Goal: Task Accomplishment & Management: Complete application form

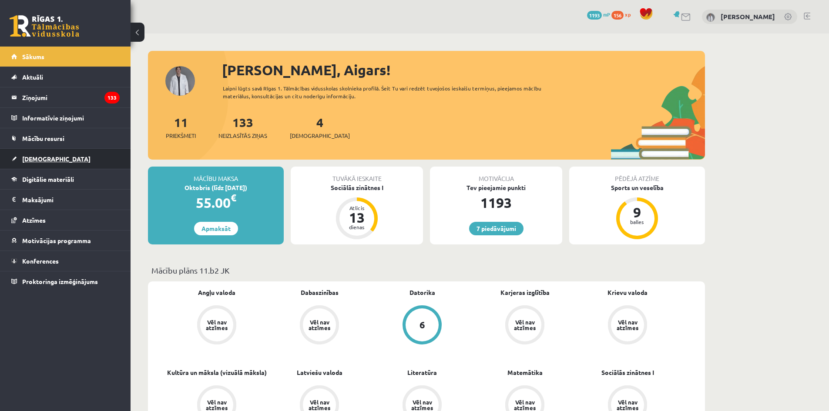
click at [44, 165] on link "[DEMOGRAPHIC_DATA]" at bounding box center [65, 159] width 108 height 20
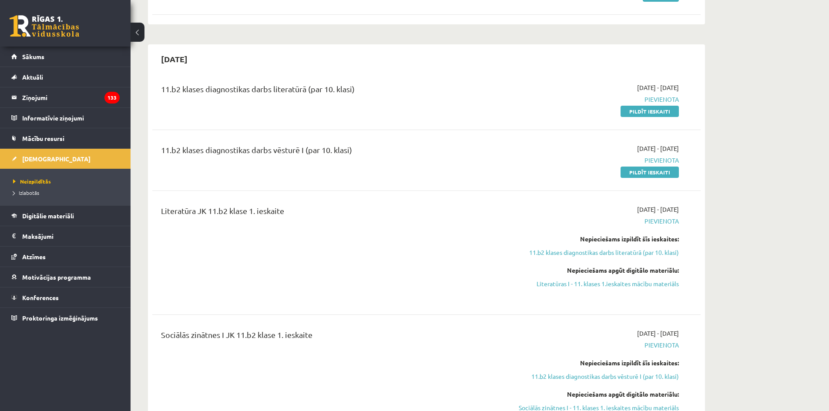
scroll to position [261, 0]
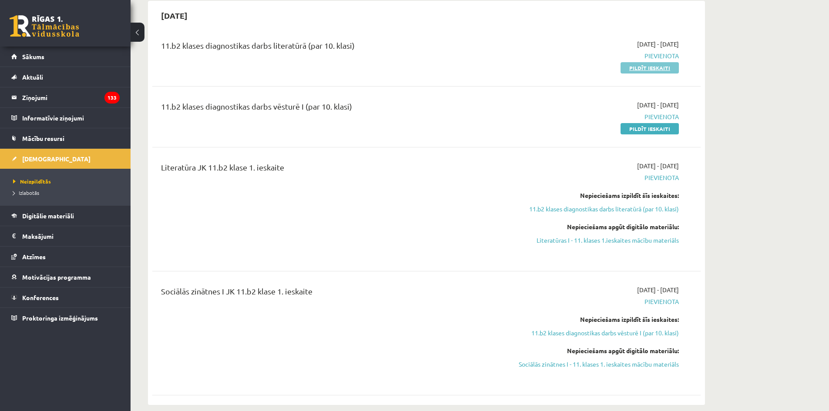
click at [661, 70] on link "Pildīt ieskaiti" at bounding box center [649, 67] width 58 height 11
click at [668, 69] on link "Pildīt ieskaiti" at bounding box center [649, 67] width 58 height 11
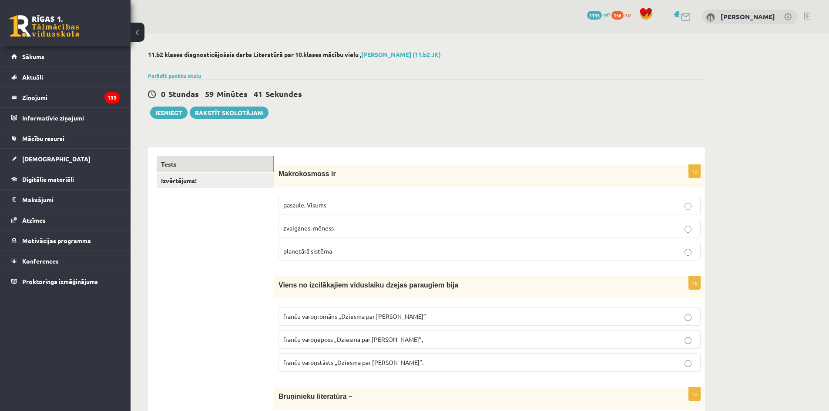
scroll to position [43, 0]
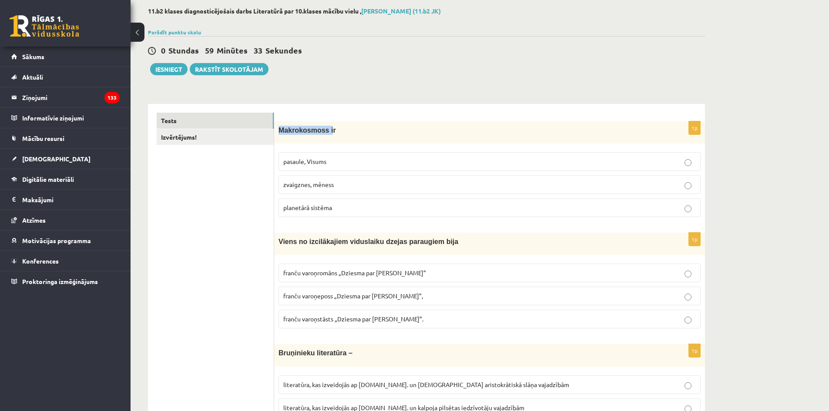
drag, startPoint x: 285, startPoint y: 132, endPoint x: 324, endPoint y: 134, distance: 39.6
click at [324, 134] on div "Makrokosmoss ir" at bounding box center [489, 132] width 431 height 22
click at [313, 133] on span "Makrokosmoss ir" at bounding box center [306, 130] width 57 height 7
drag, startPoint x: 321, startPoint y: 132, endPoint x: 281, endPoint y: 131, distance: 40.0
click at [281, 131] on span "Makrokosmoss ir" at bounding box center [306, 130] width 57 height 7
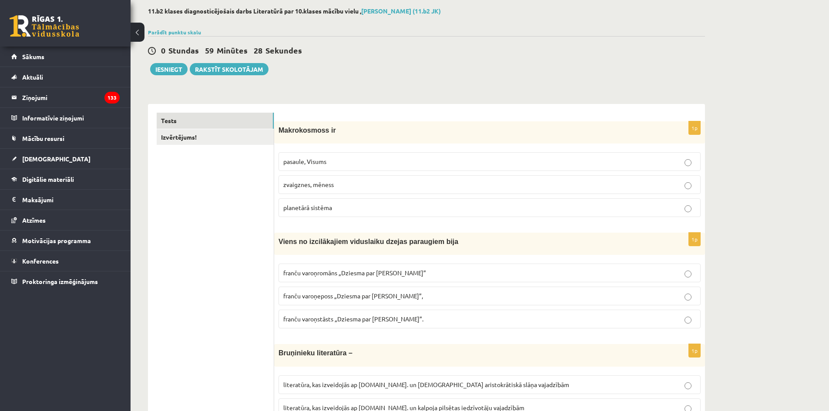
click at [279, 130] on span "Makrokosmoss ir" at bounding box center [306, 130] width 57 height 7
click at [361, 157] on label "pasaule, Visums" at bounding box center [489, 161] width 422 height 19
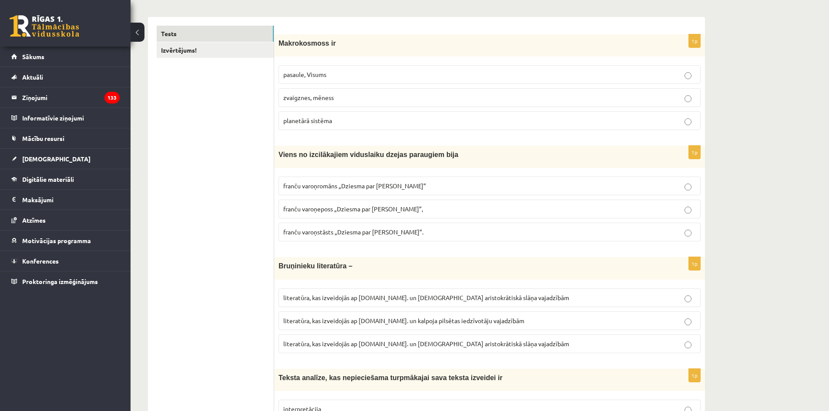
click at [387, 210] on span "franču varoņeposs „Dziesma par Rolandu”," at bounding box center [353, 209] width 140 height 8
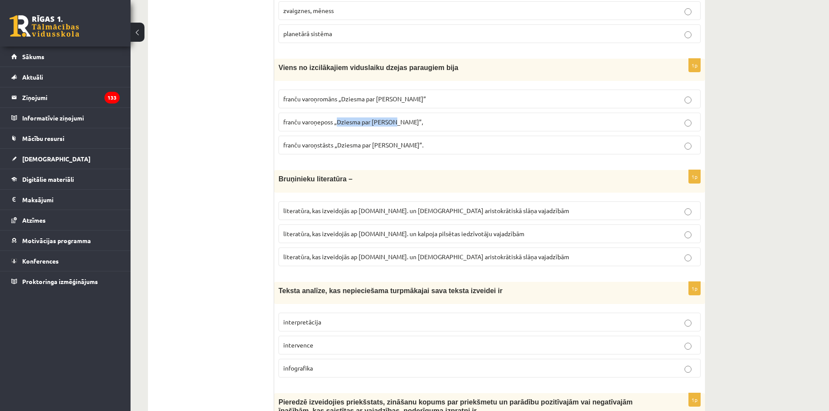
drag, startPoint x: 341, startPoint y: 122, endPoint x: 395, endPoint y: 125, distance: 54.9
click at [395, 125] on span "franču varoņeposs „Dziesma par Rolandu”," at bounding box center [353, 122] width 140 height 8
click at [438, 198] on fieldset "literatūra, kas izveidojās ap 20.gs. un kalpoja aristokrātiskā slāņa vajadzībām…" at bounding box center [489, 233] width 422 height 72
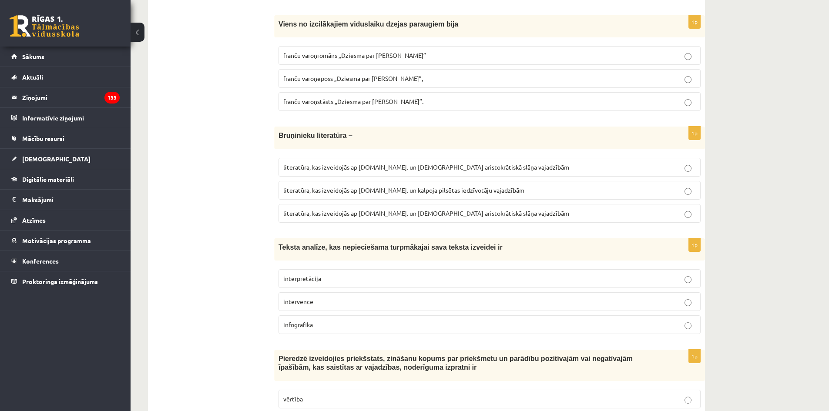
click at [489, 214] on span "literatūra, kas izveidojās ap 12.gs. un kalpoja aristokrātiskā slāņa vajadzībām" at bounding box center [426, 213] width 286 height 8
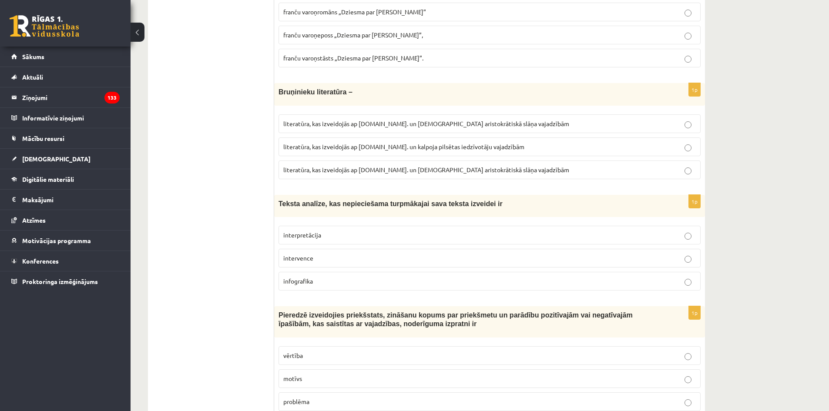
scroll to position [348, 0]
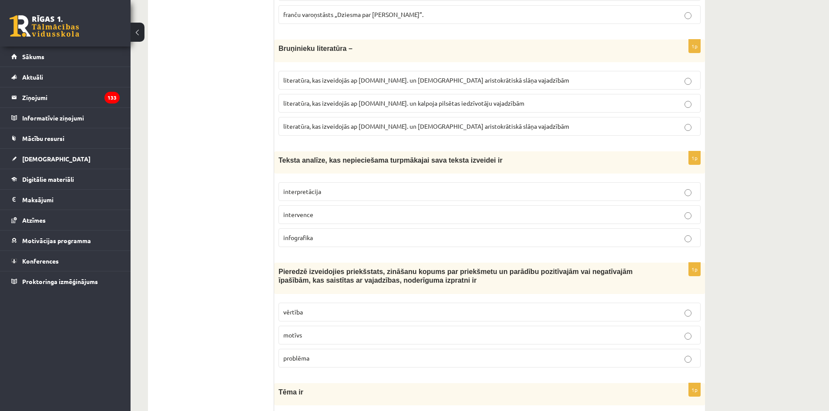
click at [386, 238] on p "infografika" at bounding box center [489, 237] width 412 height 9
click at [393, 190] on p "interpretācija" at bounding box center [489, 191] width 412 height 9
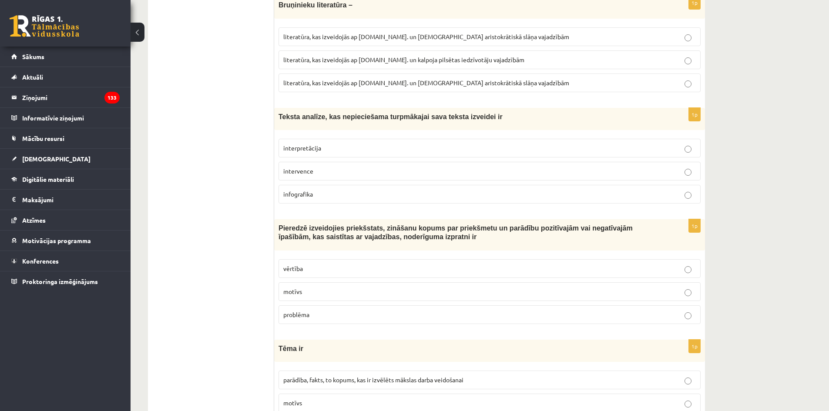
scroll to position [435, 0]
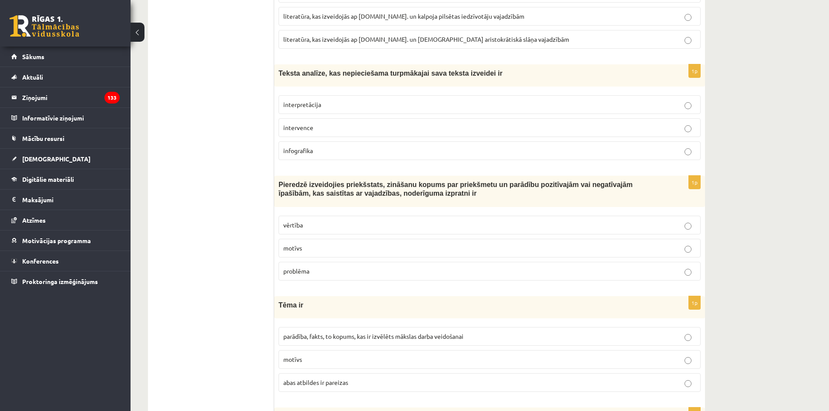
click at [364, 222] on p "vērtība" at bounding box center [489, 225] width 412 height 9
click at [359, 246] on p "motīvs" at bounding box center [489, 248] width 412 height 9
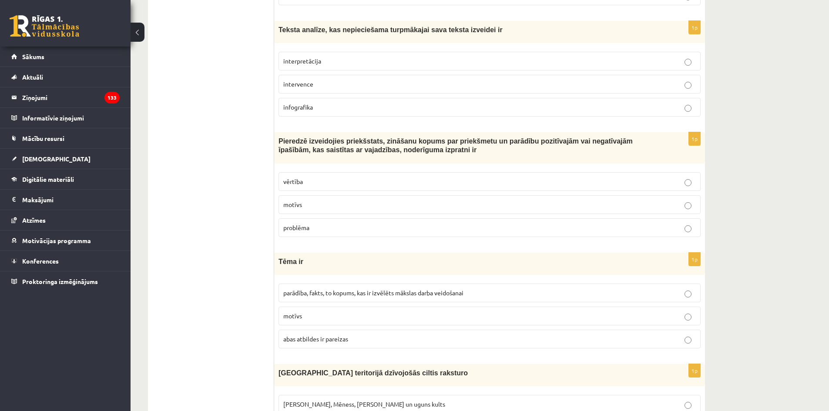
scroll to position [522, 0]
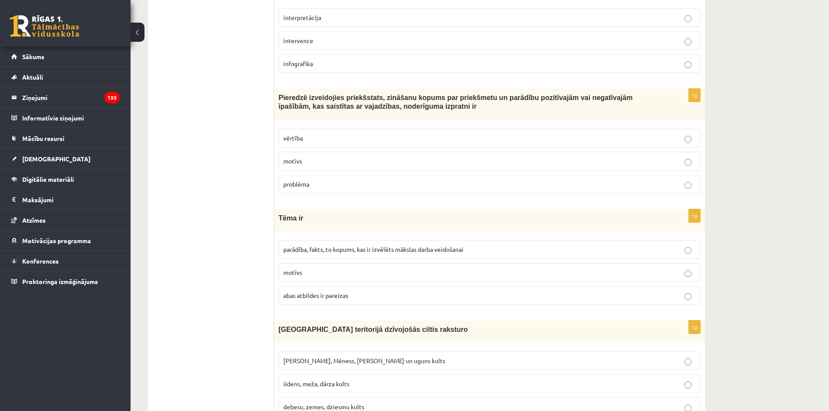
click at [360, 253] on p "parādība, fakts, to kopums, kas ir izvēlēts mākslas darba veidošanai" at bounding box center [489, 249] width 412 height 9
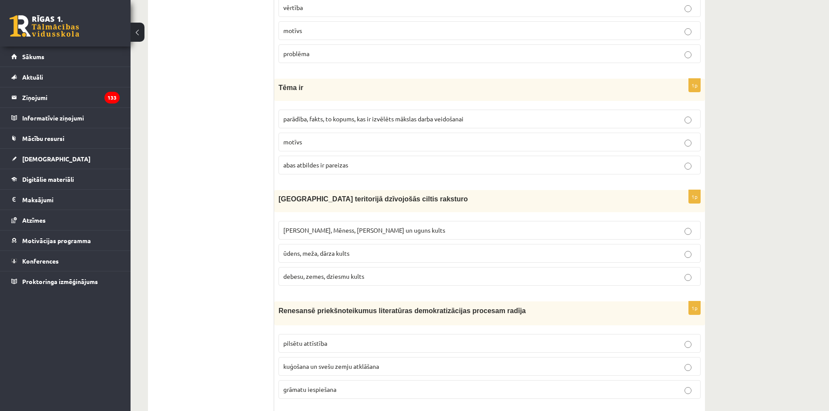
click at [391, 226] on label "Saules, Mēness, Pērkona un uguns kults" at bounding box center [489, 230] width 422 height 19
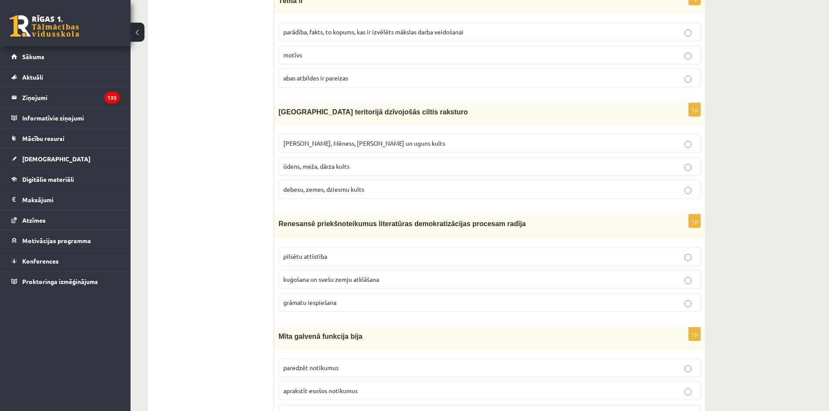
scroll to position [783, 0]
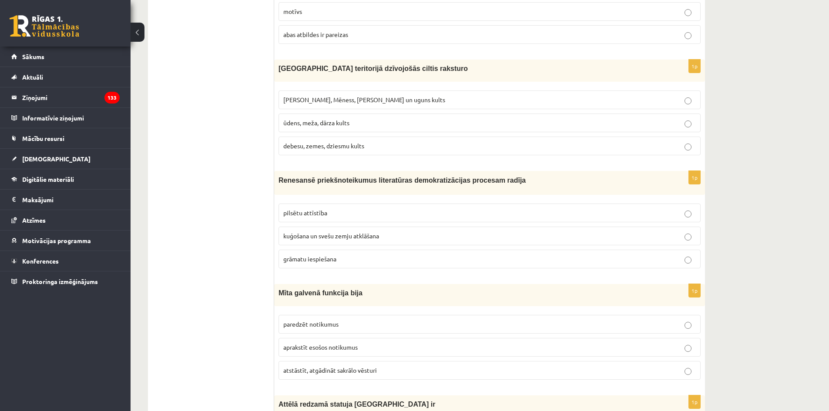
click at [352, 243] on label "kuģošana un svešu zemju atklāšana" at bounding box center [489, 236] width 422 height 19
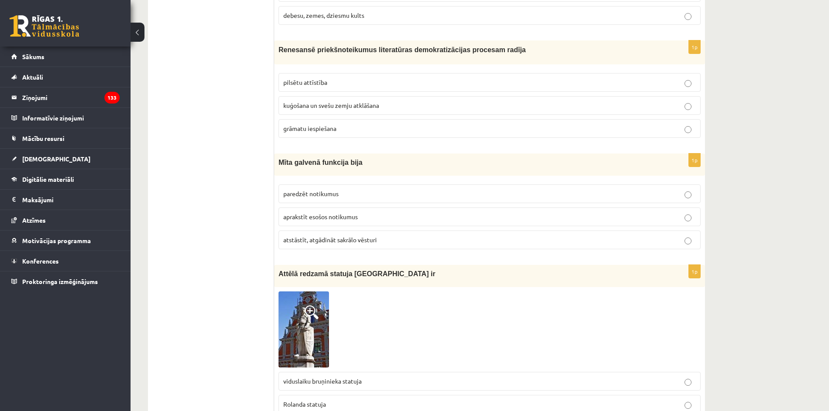
scroll to position [957, 0]
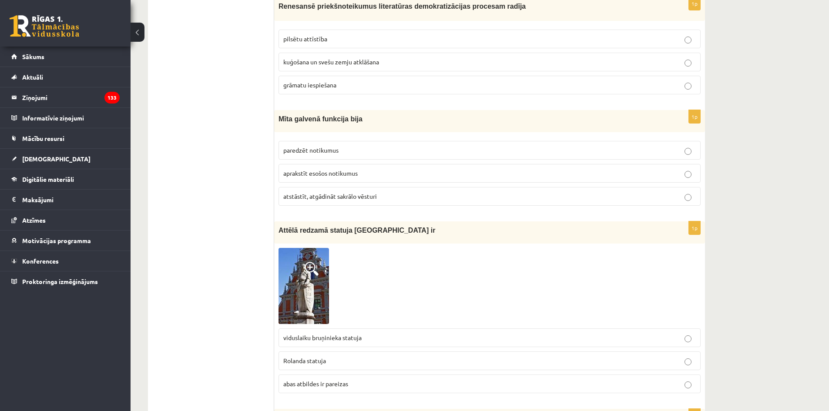
click at [331, 364] on p "Rolanda statuja" at bounding box center [489, 360] width 412 height 9
click at [311, 277] on img at bounding box center [303, 286] width 50 height 76
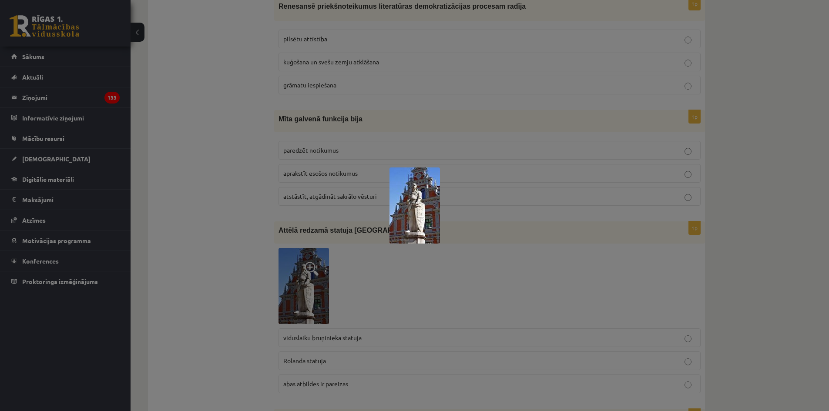
click at [469, 260] on div at bounding box center [414, 205] width 829 height 411
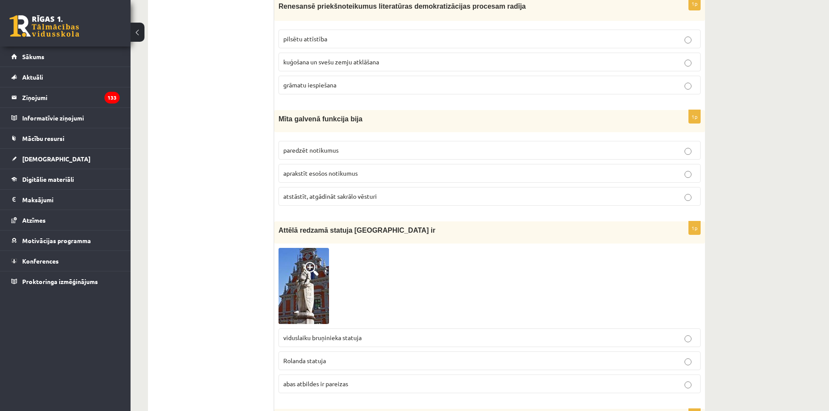
scroll to position [870, 0]
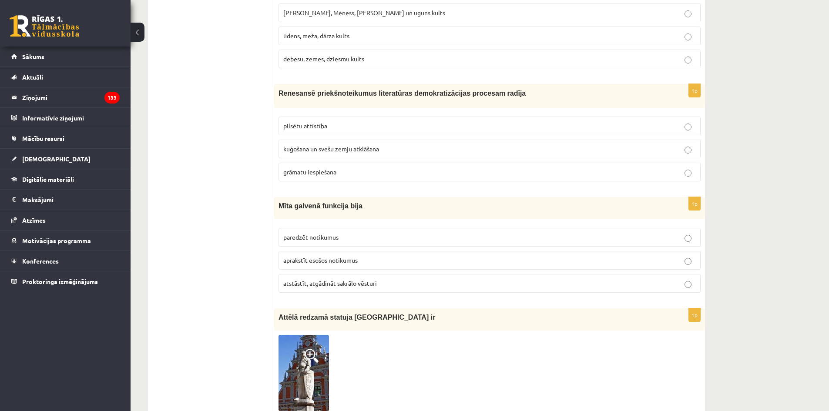
click at [404, 258] on p "aprakstīt esošos notikumus" at bounding box center [489, 260] width 412 height 9
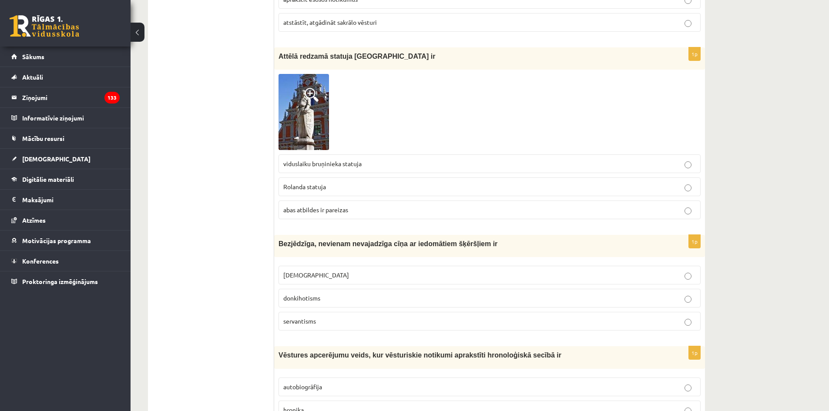
scroll to position [1218, 0]
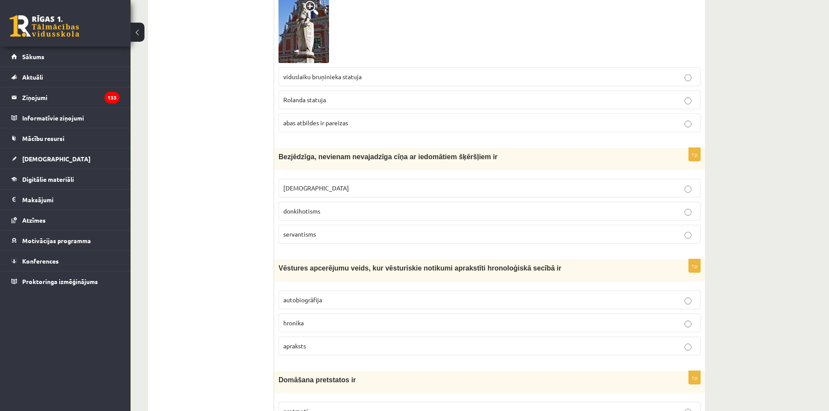
click at [339, 240] on label "servantisms" at bounding box center [489, 234] width 422 height 19
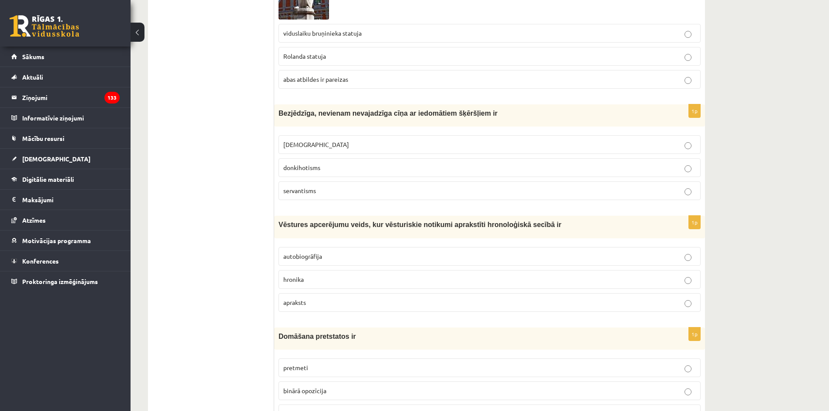
click at [357, 277] on p "hronika" at bounding box center [489, 279] width 412 height 9
click at [352, 299] on p "apraksts" at bounding box center [489, 302] width 412 height 9
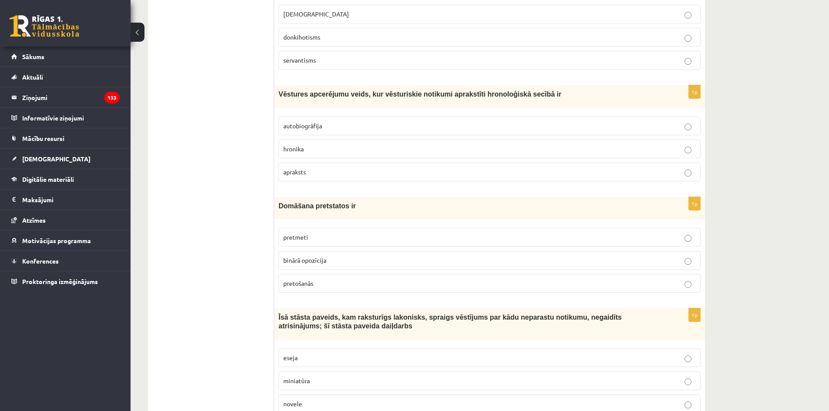
scroll to position [1435, 0]
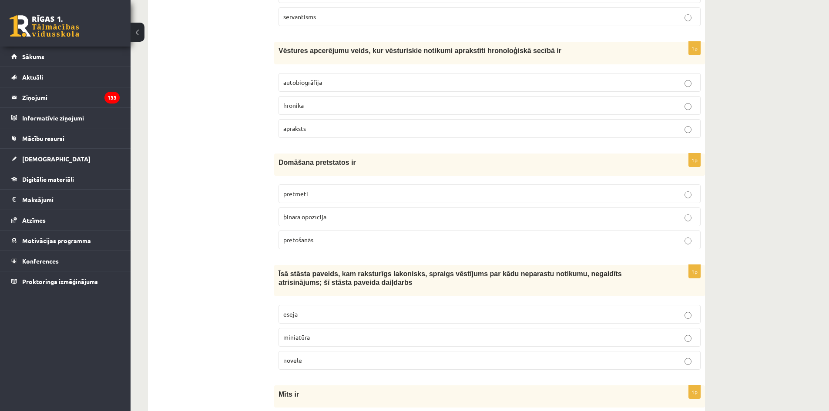
click at [370, 237] on p "pretošanās" at bounding box center [489, 239] width 412 height 9
click at [368, 194] on p "pretmeti" at bounding box center [489, 193] width 412 height 9
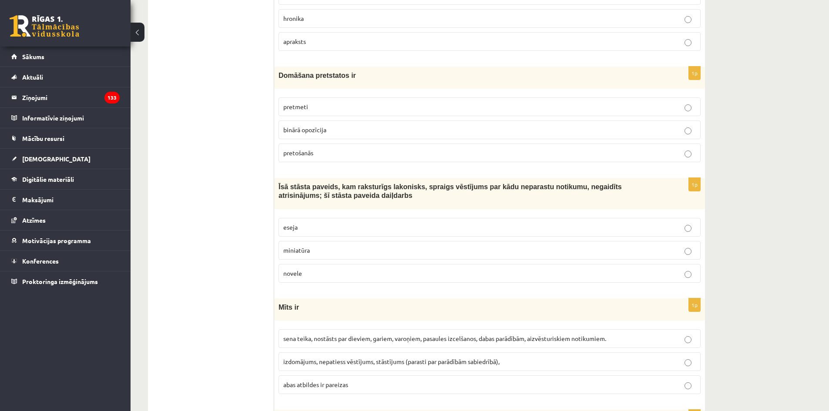
click at [338, 268] on label "novele" at bounding box center [489, 273] width 422 height 19
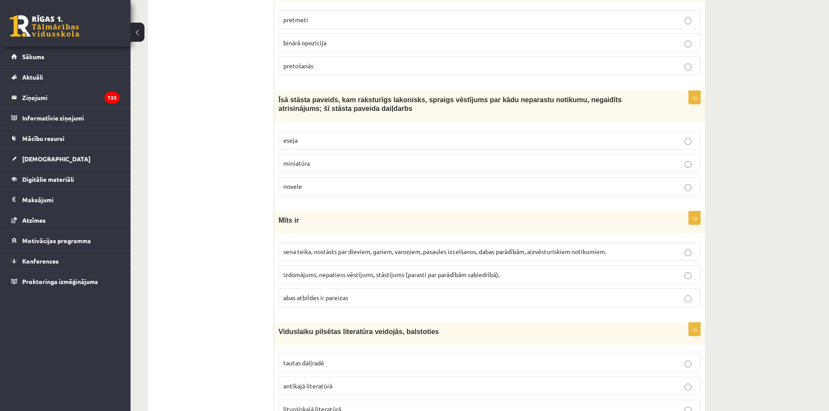
scroll to position [1653, 0]
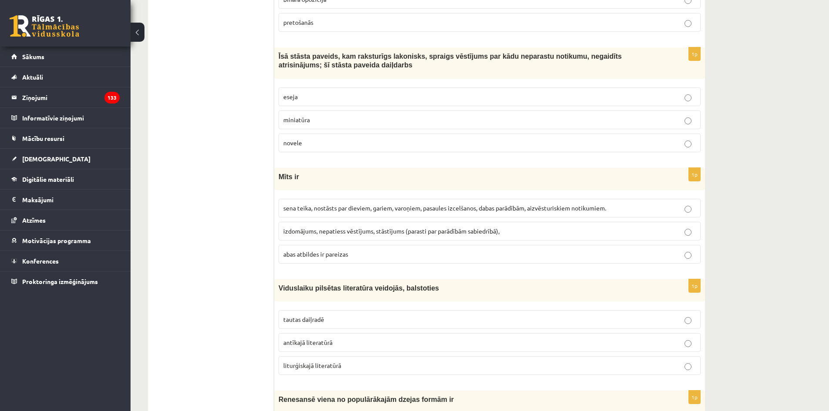
click at [400, 209] on span "sena teika, nostāsts par dieviem, gariem, varoņiem, pasaules izcelšanos, dabas …" at bounding box center [444, 208] width 323 height 8
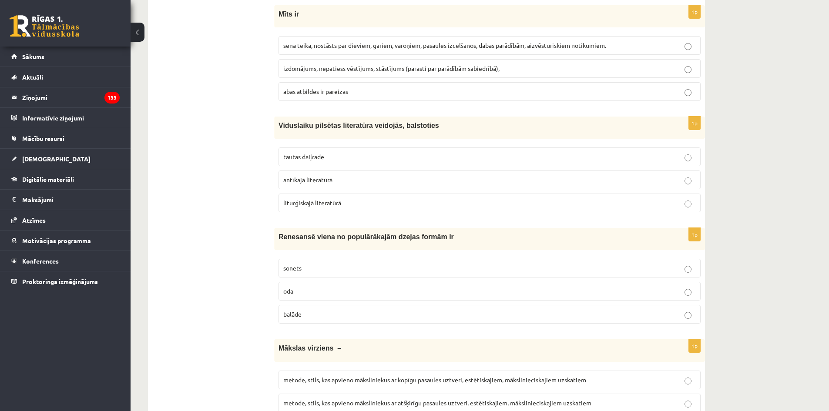
scroll to position [1843, 0]
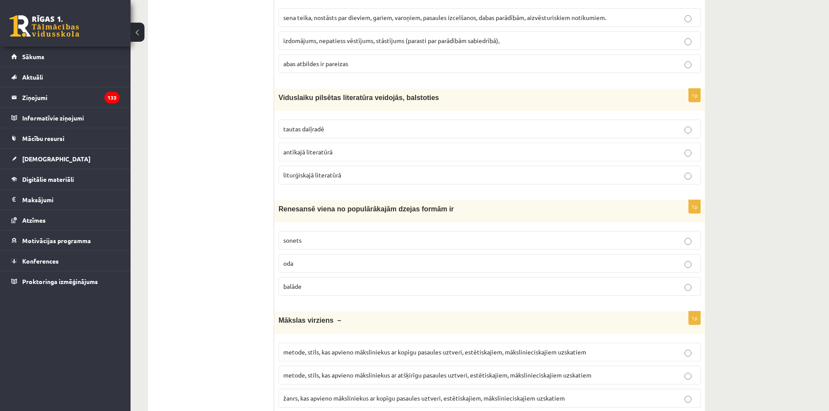
click at [356, 167] on label "liturģiskajā literatūrā" at bounding box center [489, 175] width 422 height 19
click at [332, 237] on p "sonets" at bounding box center [489, 240] width 412 height 9
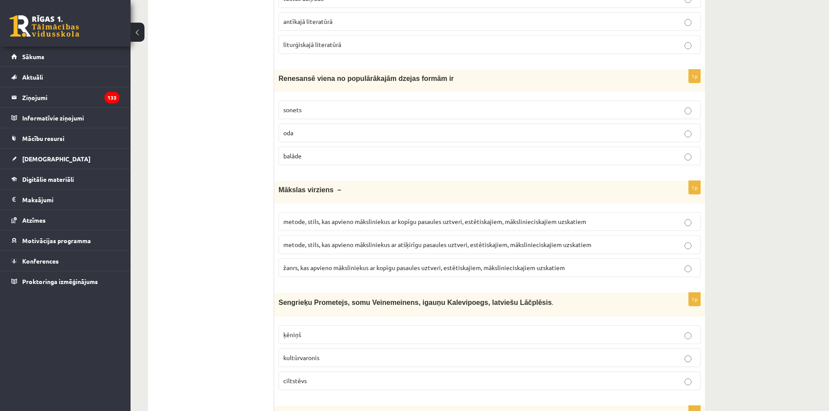
click at [444, 218] on span "metode, stils, kas apvieno māksliniekus ar kopīgu pasaules uztveri, estētiskaji…" at bounding box center [434, 221] width 303 height 8
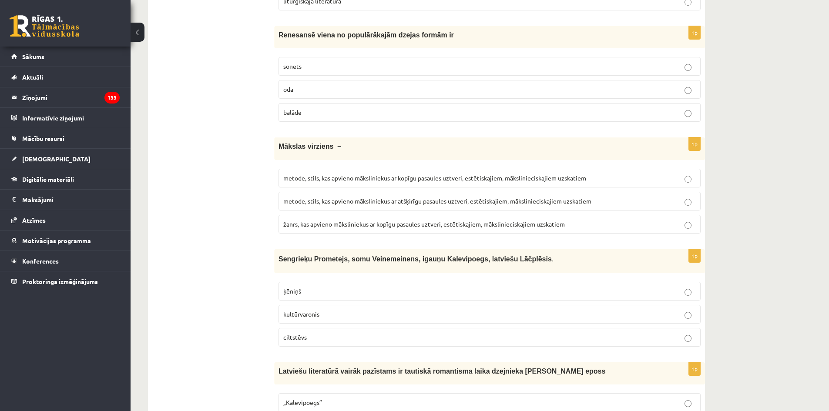
scroll to position [2061, 0]
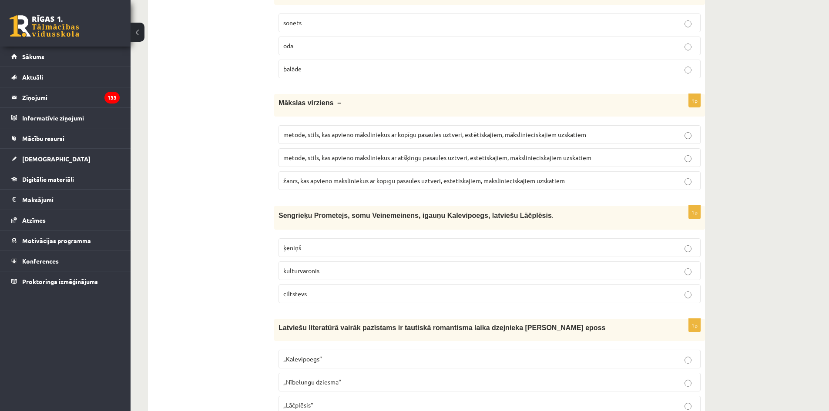
click at [339, 269] on p "kultūrvaronis" at bounding box center [489, 270] width 412 height 9
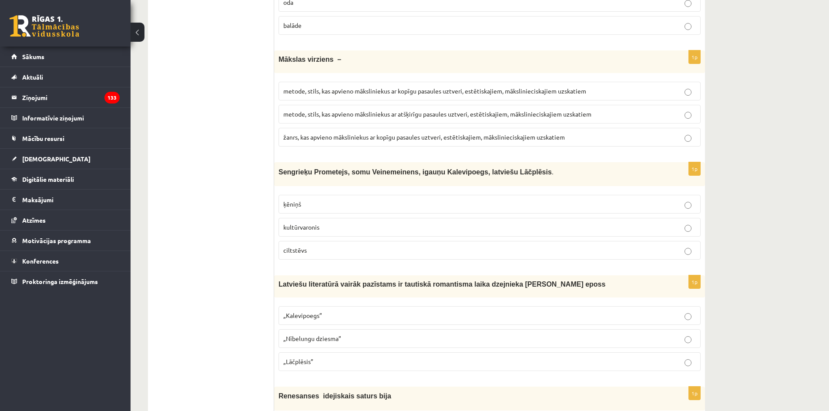
scroll to position [2148, 0]
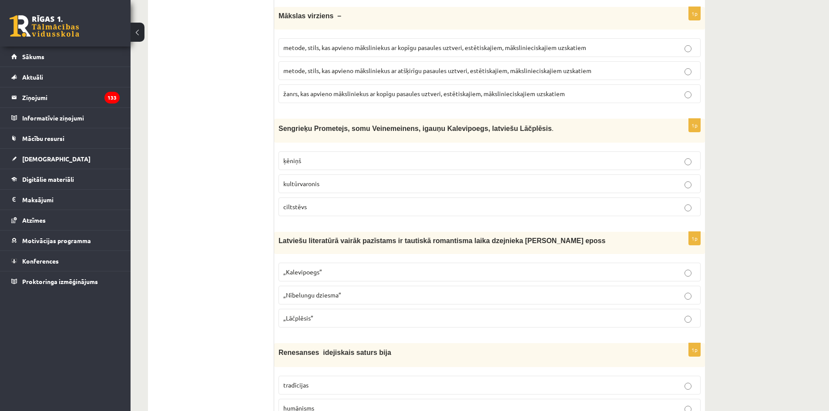
click at [340, 317] on p "„Lāčplēsis”" at bounding box center [489, 318] width 412 height 9
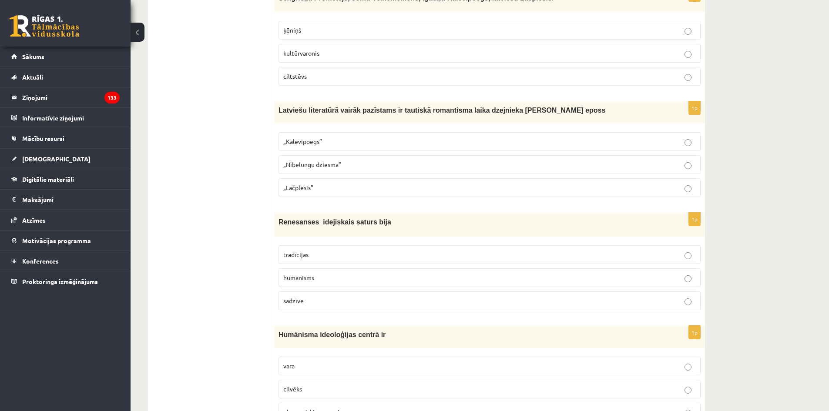
click at [329, 274] on p "humānisms" at bounding box center [489, 277] width 412 height 9
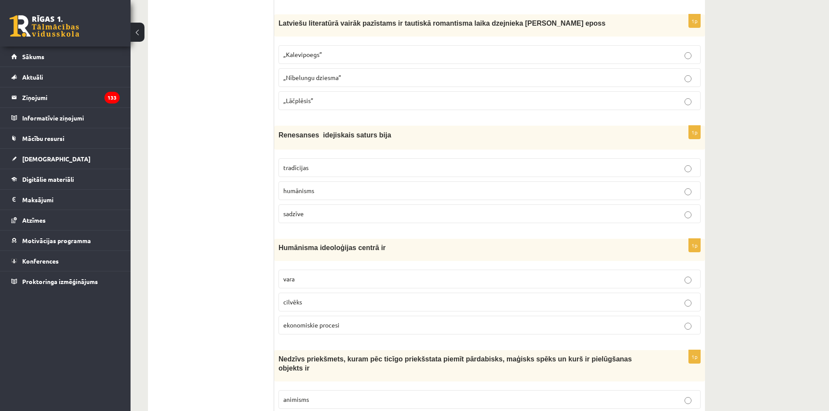
click at [337, 297] on p "cilvēks" at bounding box center [489, 301] width 412 height 9
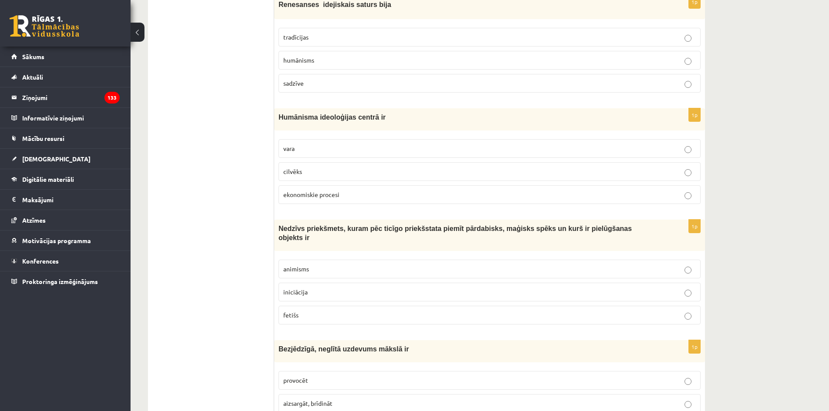
click at [342, 311] on p "fetišs" at bounding box center [489, 315] width 412 height 9
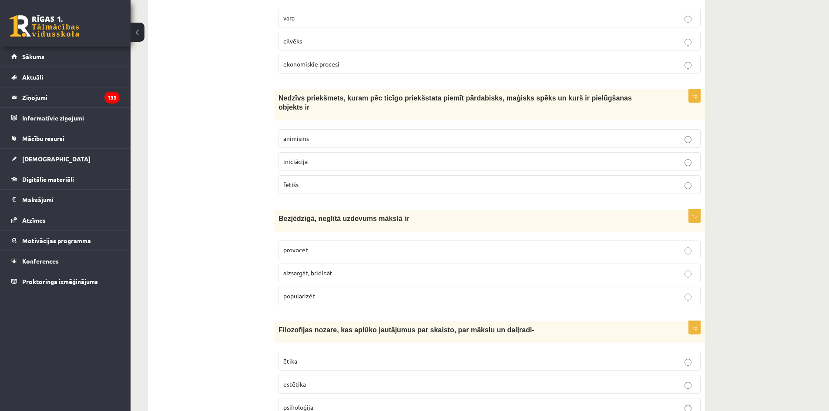
drag, startPoint x: 308, startPoint y: 178, endPoint x: 267, endPoint y: 181, distance: 40.9
click at [297, 215] on span "Bezjēdzīgā, neglītā uzdevums mākslā ir" at bounding box center [343, 218] width 130 height 7
click at [366, 157] on p "iniciācija" at bounding box center [489, 161] width 412 height 9
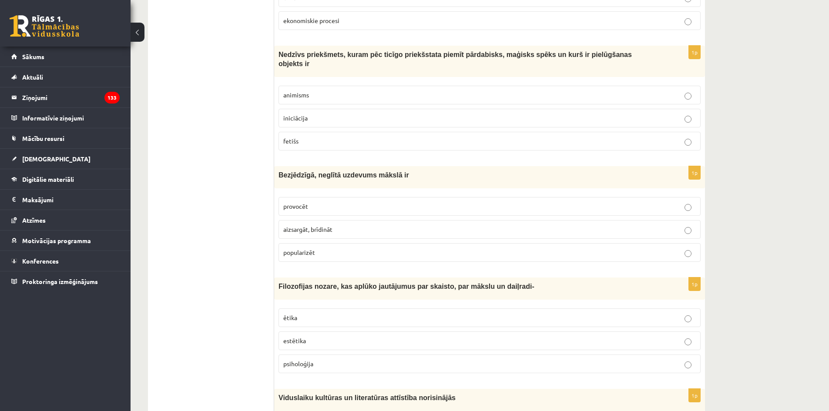
click at [361, 90] on p "animisms" at bounding box center [489, 94] width 412 height 9
drag, startPoint x: 314, startPoint y: 87, endPoint x: 281, endPoint y: 87, distance: 33.1
click at [281, 87] on label "animisms" at bounding box center [489, 95] width 422 height 19
click at [352, 225] on p "aizsargāt, brīdināt" at bounding box center [489, 229] width 412 height 9
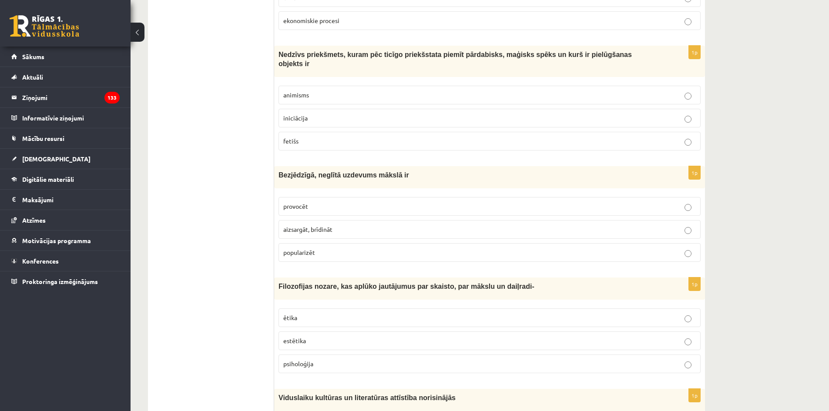
scroll to position [2757, 0]
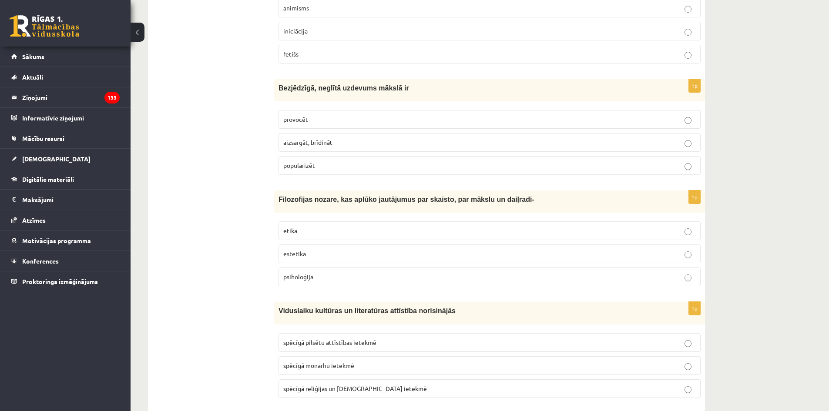
click at [366, 221] on label "ētika" at bounding box center [489, 230] width 422 height 19
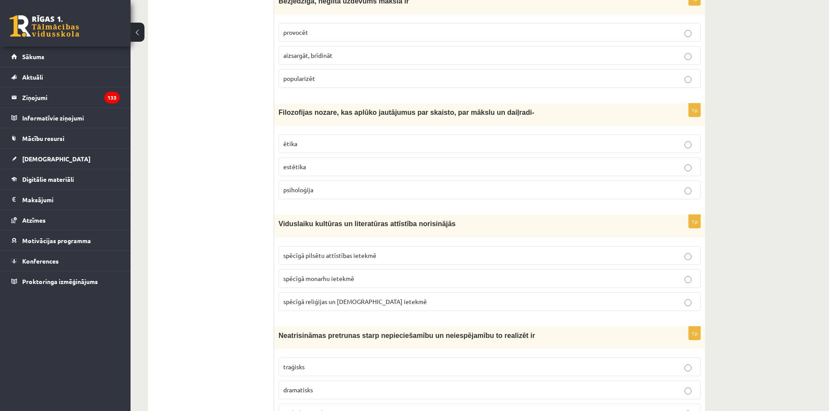
click at [365, 162] on p "estētika" at bounding box center [489, 166] width 412 height 9
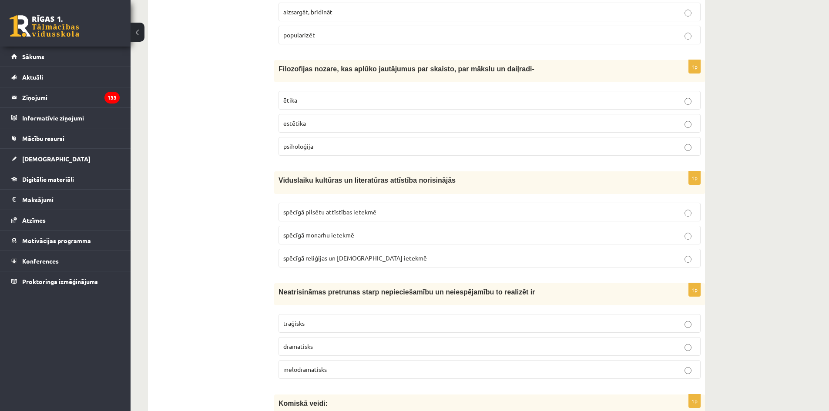
scroll to position [2931, 0]
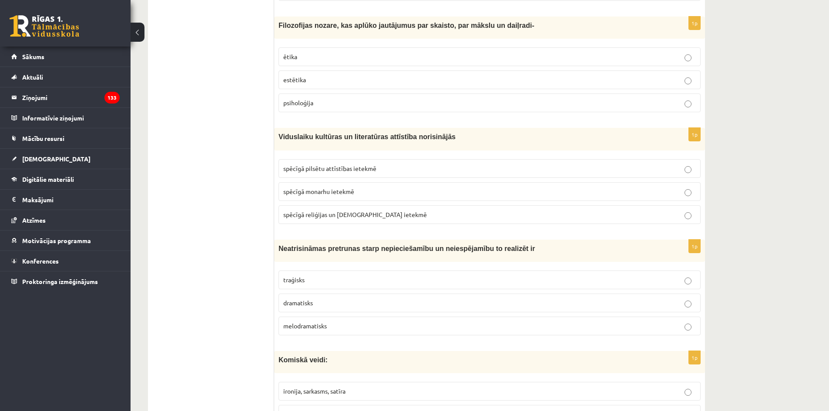
click at [355, 210] on p "spēcīgā reliģijas un baznīcas ietekmē" at bounding box center [489, 214] width 412 height 9
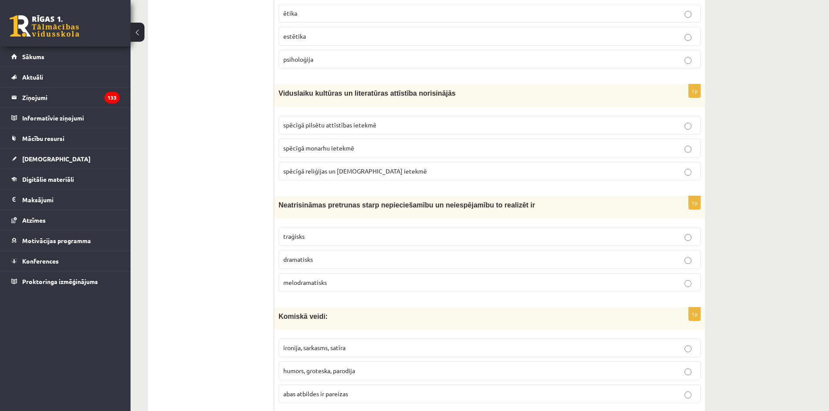
scroll to position [3018, 0]
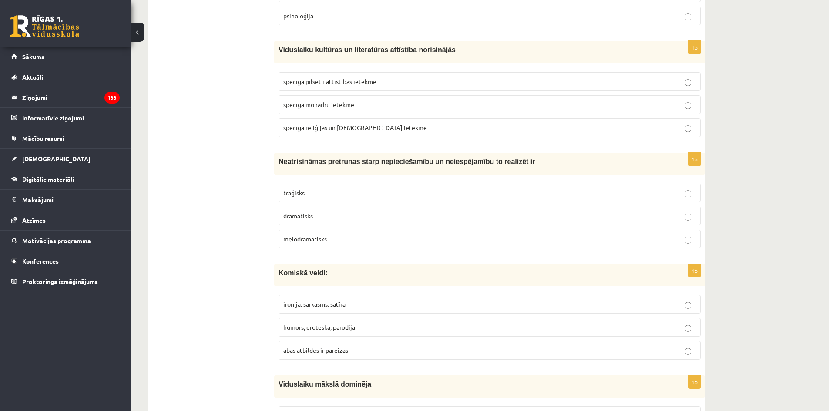
click at [342, 234] on p "melodramatisks" at bounding box center [489, 238] width 412 height 9
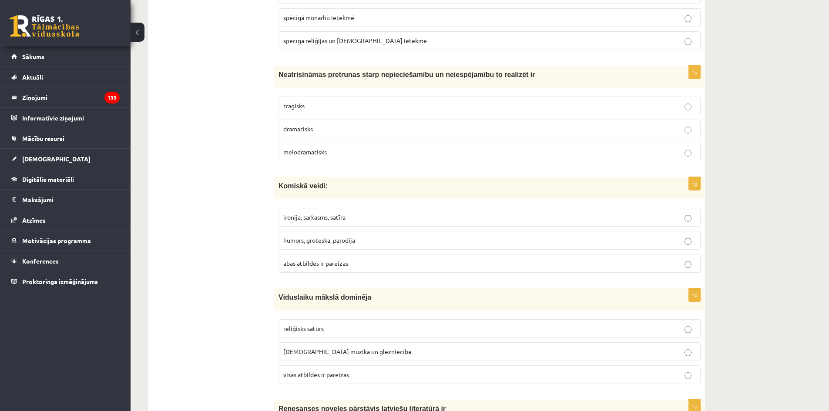
click at [376, 236] on p "humors, groteska, parodija" at bounding box center [489, 240] width 412 height 9
click at [370, 259] on p "abas atbildes ir pareizas" at bounding box center [489, 263] width 412 height 9
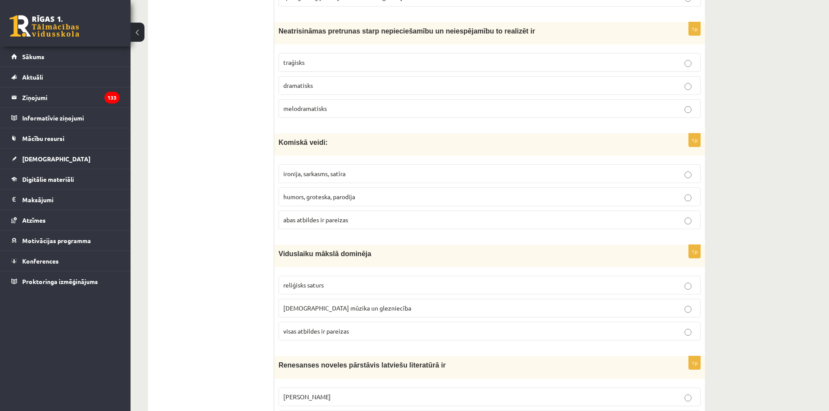
scroll to position [3192, 0]
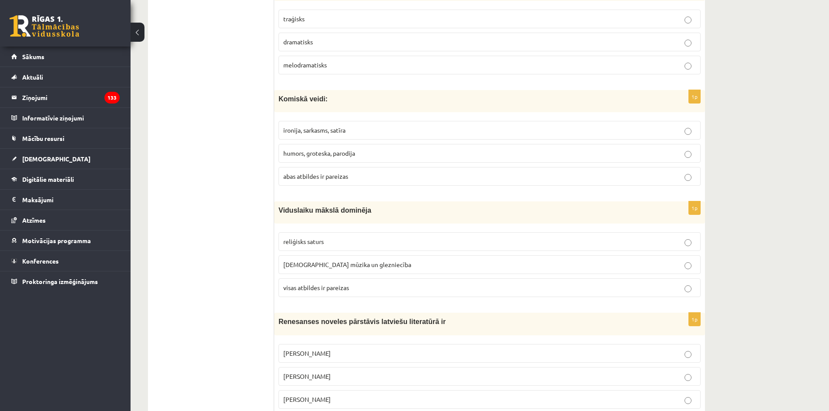
click at [382, 237] on p "reliģisks saturs" at bounding box center [489, 241] width 412 height 9
click at [385, 269] on fieldset "reliģisks saturs baznīcas mūzika un glezniecība visas atbildes ir pareizas" at bounding box center [489, 264] width 422 height 72
click at [387, 283] on p "visas atbildes ir pareizas" at bounding box center [489, 287] width 412 height 9
click at [381, 237] on p "reliģisks saturs" at bounding box center [489, 241] width 412 height 9
click at [376, 260] on p "baznīcas mūzika un glezniecība" at bounding box center [489, 264] width 412 height 9
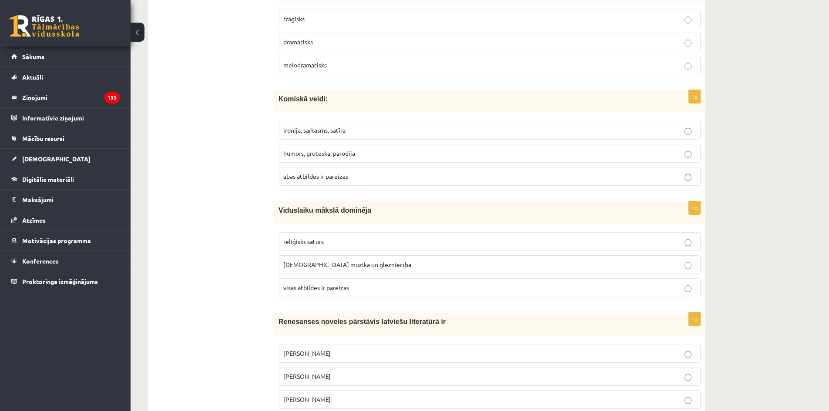
scroll to position [3214, 0]
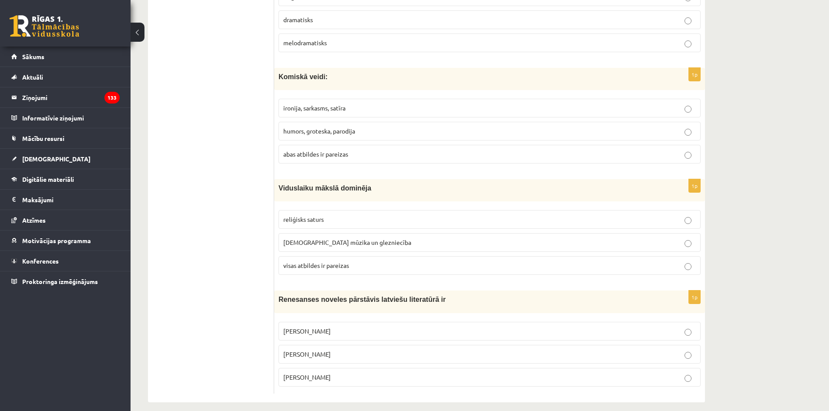
click at [342, 327] on p "Rūdolfs Blaumanis" at bounding box center [489, 331] width 412 height 9
drag, startPoint x: 278, startPoint y: 293, endPoint x: 416, endPoint y: 293, distance: 138.3
click at [416, 293] on div "Renesanses noveles pārstāvis latviešu literatūrā ir" at bounding box center [489, 302] width 431 height 22
click at [325, 350] on p "Kārlis Skalbe" at bounding box center [489, 354] width 412 height 9
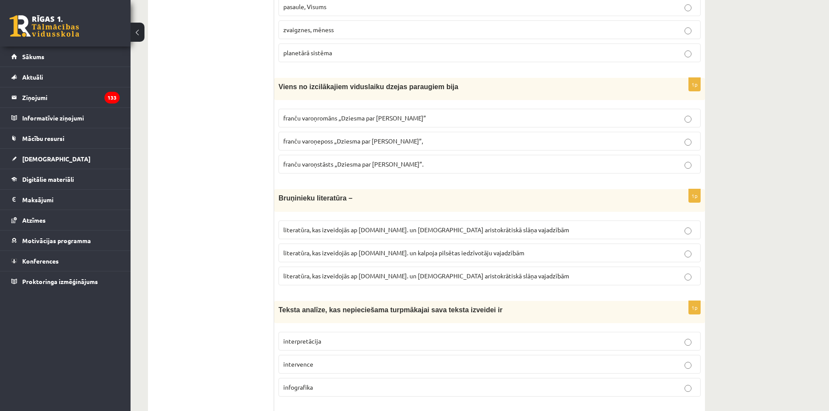
scroll to position [15, 0]
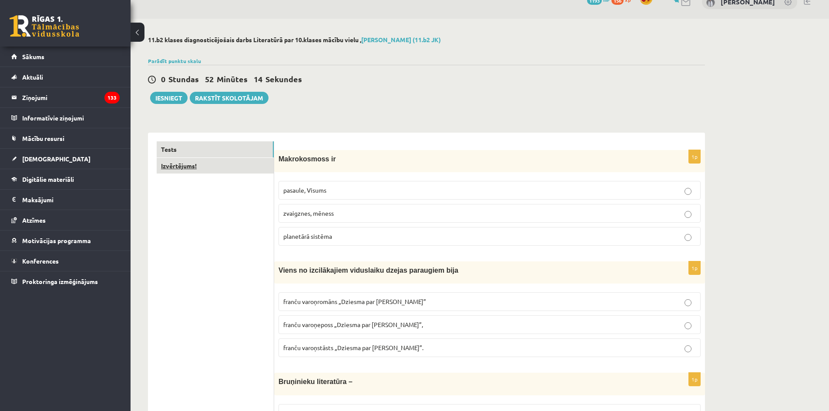
click at [194, 169] on link "Izvērtējums!" at bounding box center [215, 166] width 117 height 16
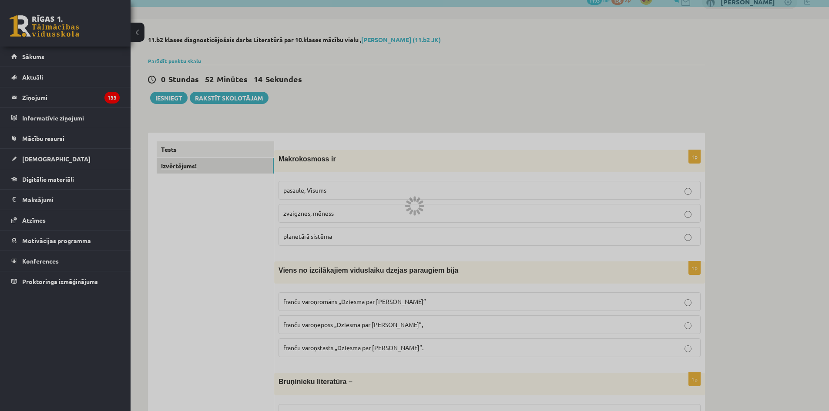
scroll to position [0, 0]
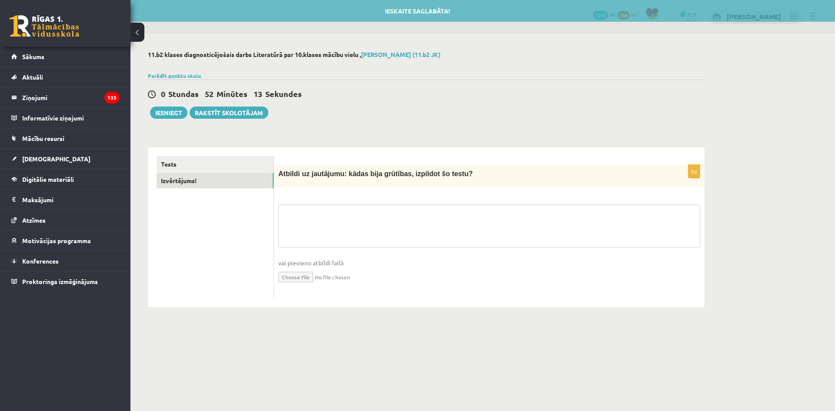
click at [324, 206] on textarea at bounding box center [489, 225] width 422 height 43
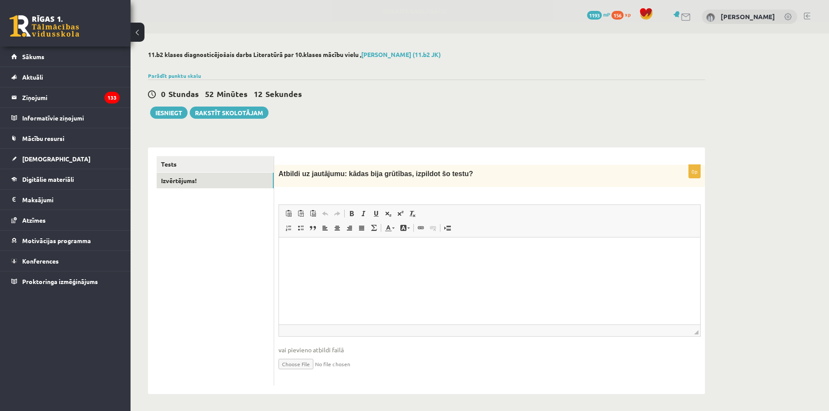
click at [368, 264] on html at bounding box center [489, 250] width 421 height 27
click at [643, 264] on html "**********" at bounding box center [489, 250] width 421 height 27
drag, startPoint x: 340, startPoint y: 249, endPoint x: 335, endPoint y: 249, distance: 5.2
click at [335, 249] on p "**********" at bounding box center [489, 250] width 404 height 9
copy p "**"
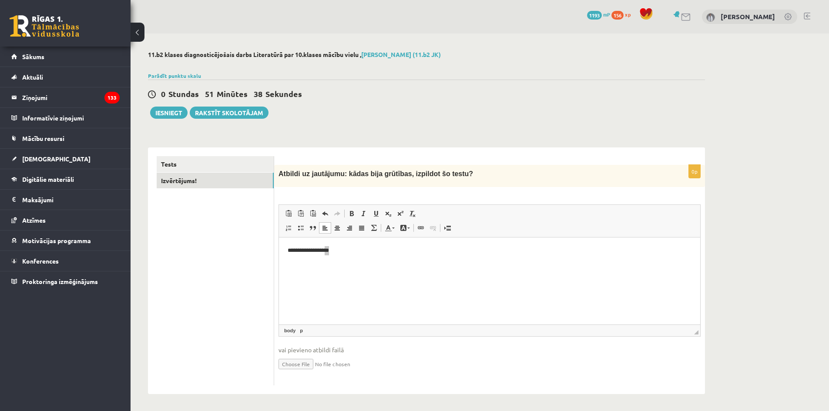
click at [391, 132] on div "**********" at bounding box center [426, 222] width 592 height 378
click at [501, 185] on div "Atbildi uz jautājumu: kādas bija grūtības, izpildot šo testu?" at bounding box center [489, 176] width 431 height 22
click at [408, 262] on html "**********" at bounding box center [489, 250] width 421 height 27
click at [172, 111] on button "Iesniegt" at bounding box center [168, 113] width 37 height 12
